Goal: Task Accomplishment & Management: Manage account settings

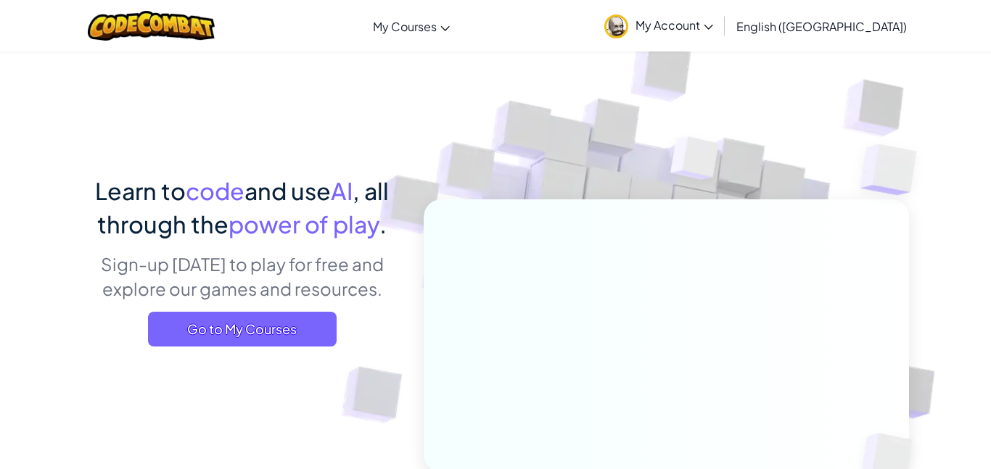
click at [713, 31] on span "My Account" at bounding box center [675, 24] width 78 height 15
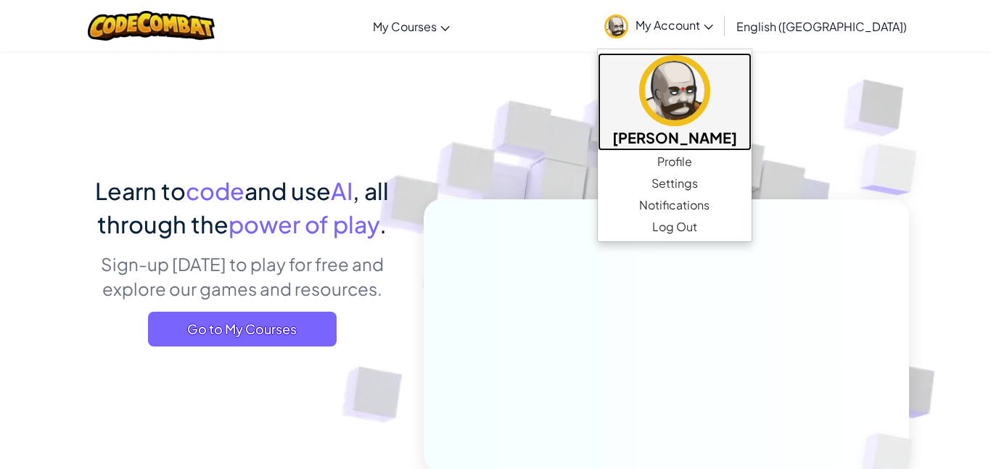
click at [710, 112] on img at bounding box center [674, 90] width 71 height 71
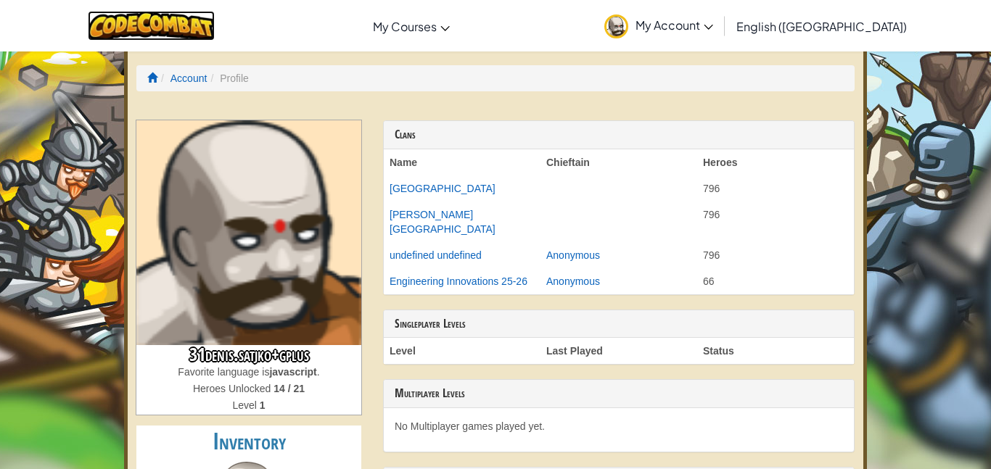
click at [154, 16] on img at bounding box center [151, 26] width 127 height 30
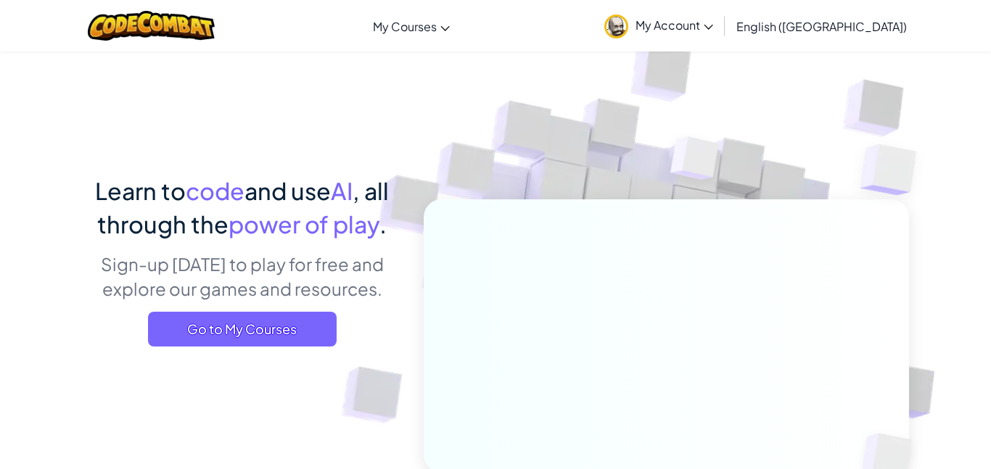
click at [713, 32] on span "My Account" at bounding box center [675, 24] width 78 height 15
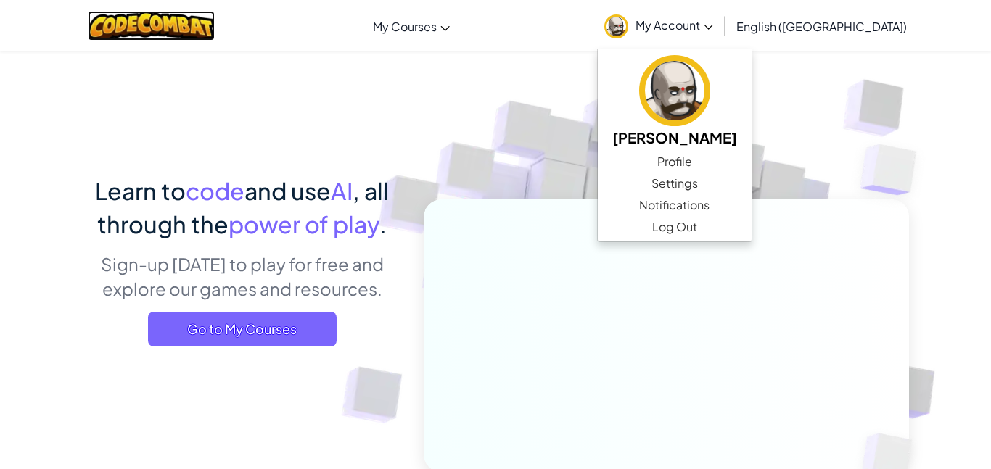
click at [155, 37] on img at bounding box center [151, 26] width 127 height 30
click at [186, 25] on img at bounding box center [151, 26] width 127 height 30
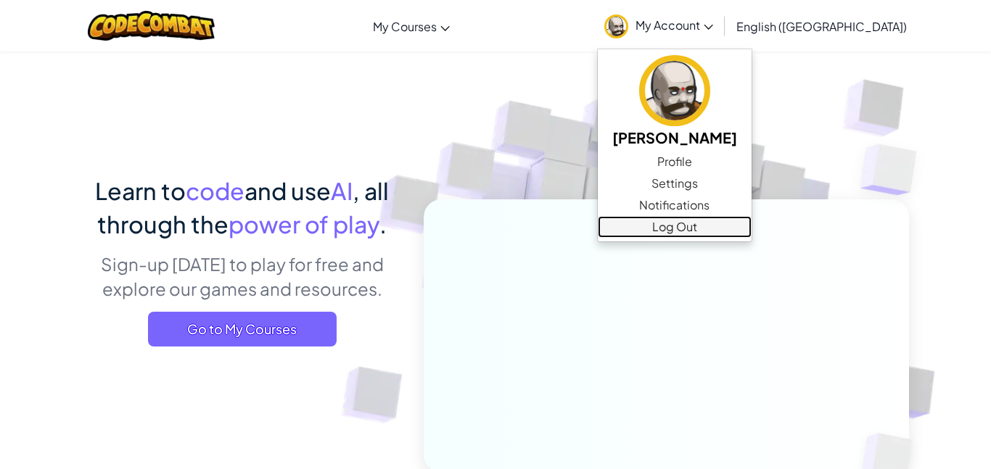
click at [707, 229] on link "Log Out" at bounding box center [675, 227] width 154 height 22
